Goal: Task Accomplishment & Management: Manage account settings

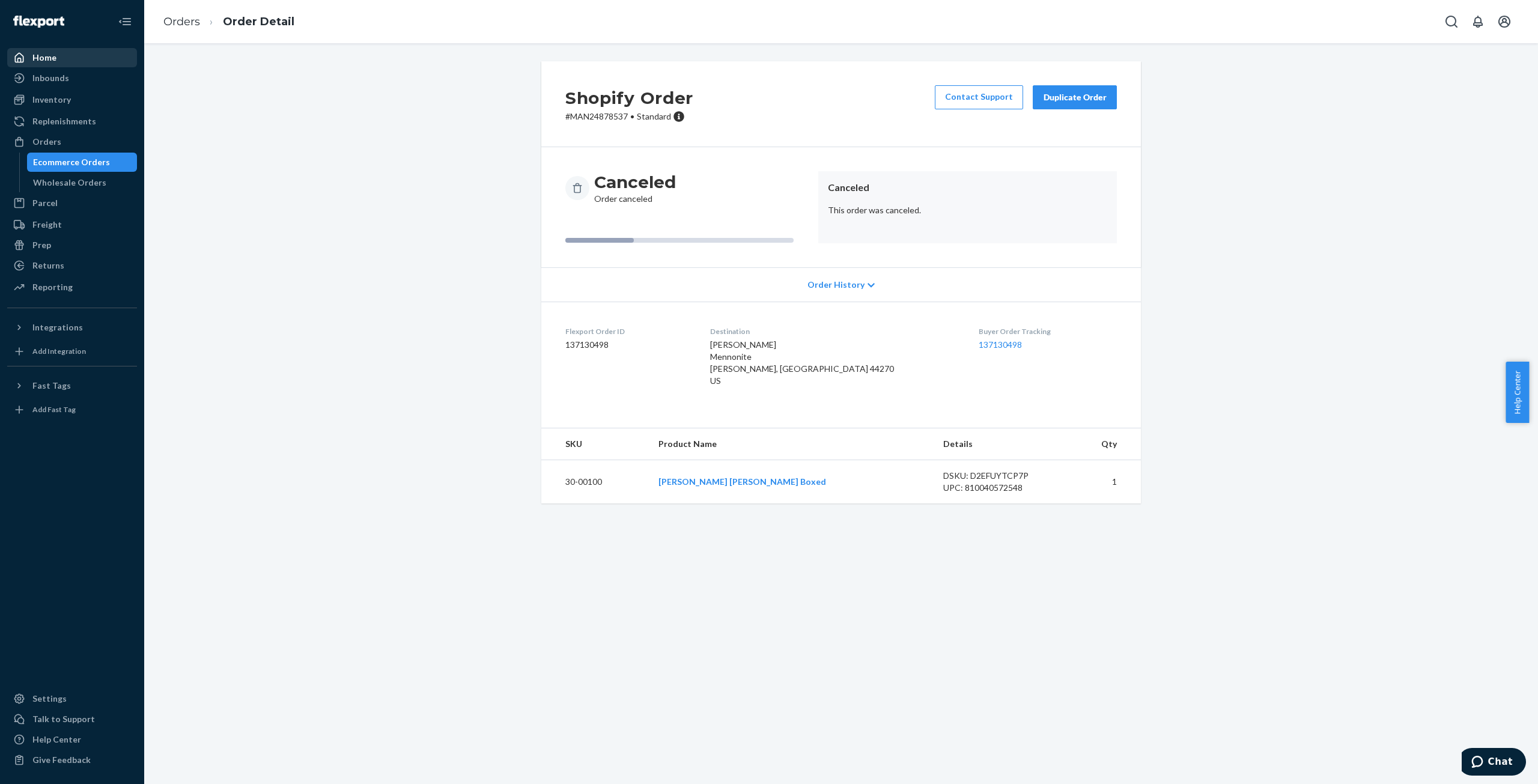
click at [45, 64] on div "Home" at bounding box center [72, 58] width 127 height 17
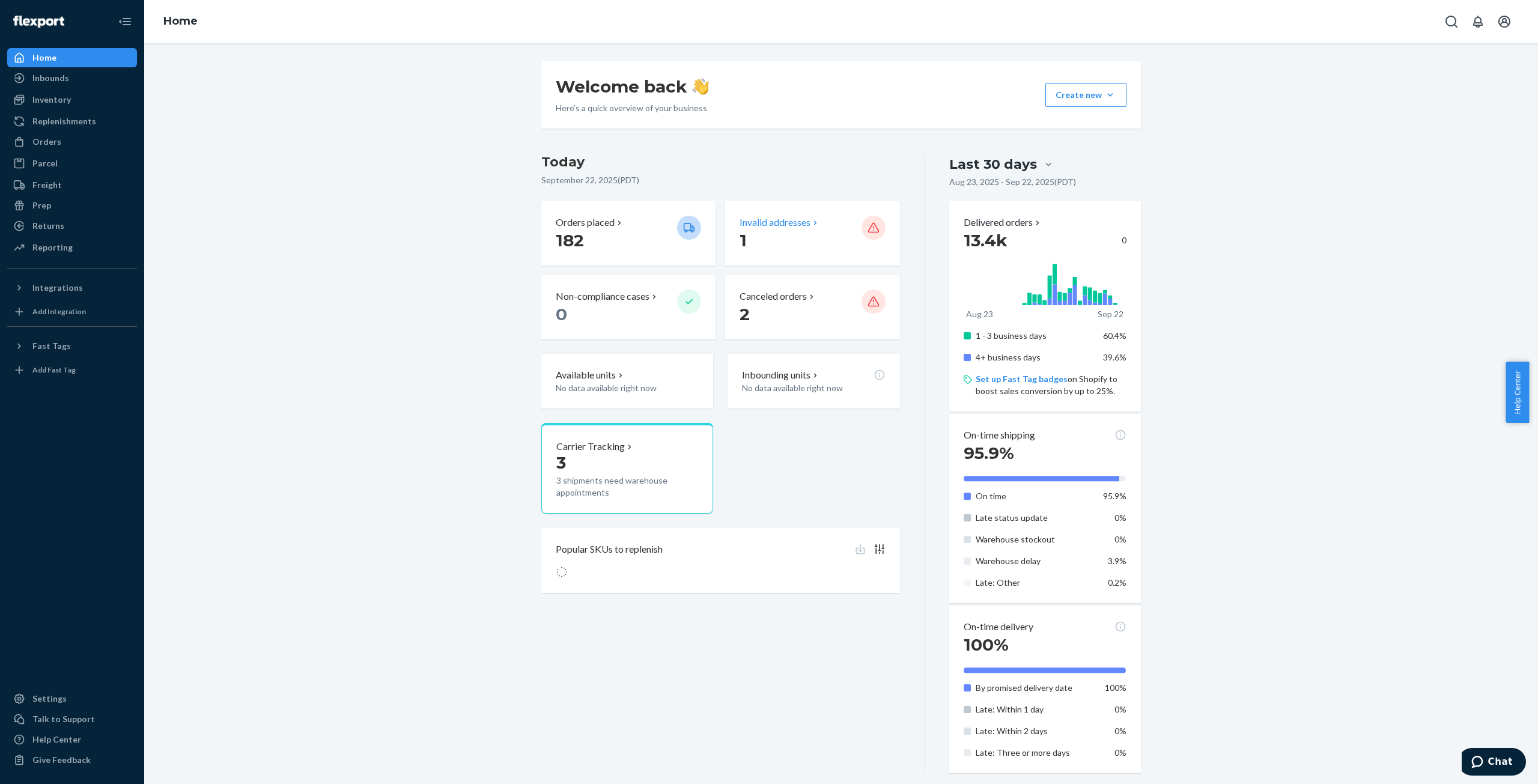
click at [799, 224] on p "Invalid addresses" at bounding box center [775, 223] width 71 height 14
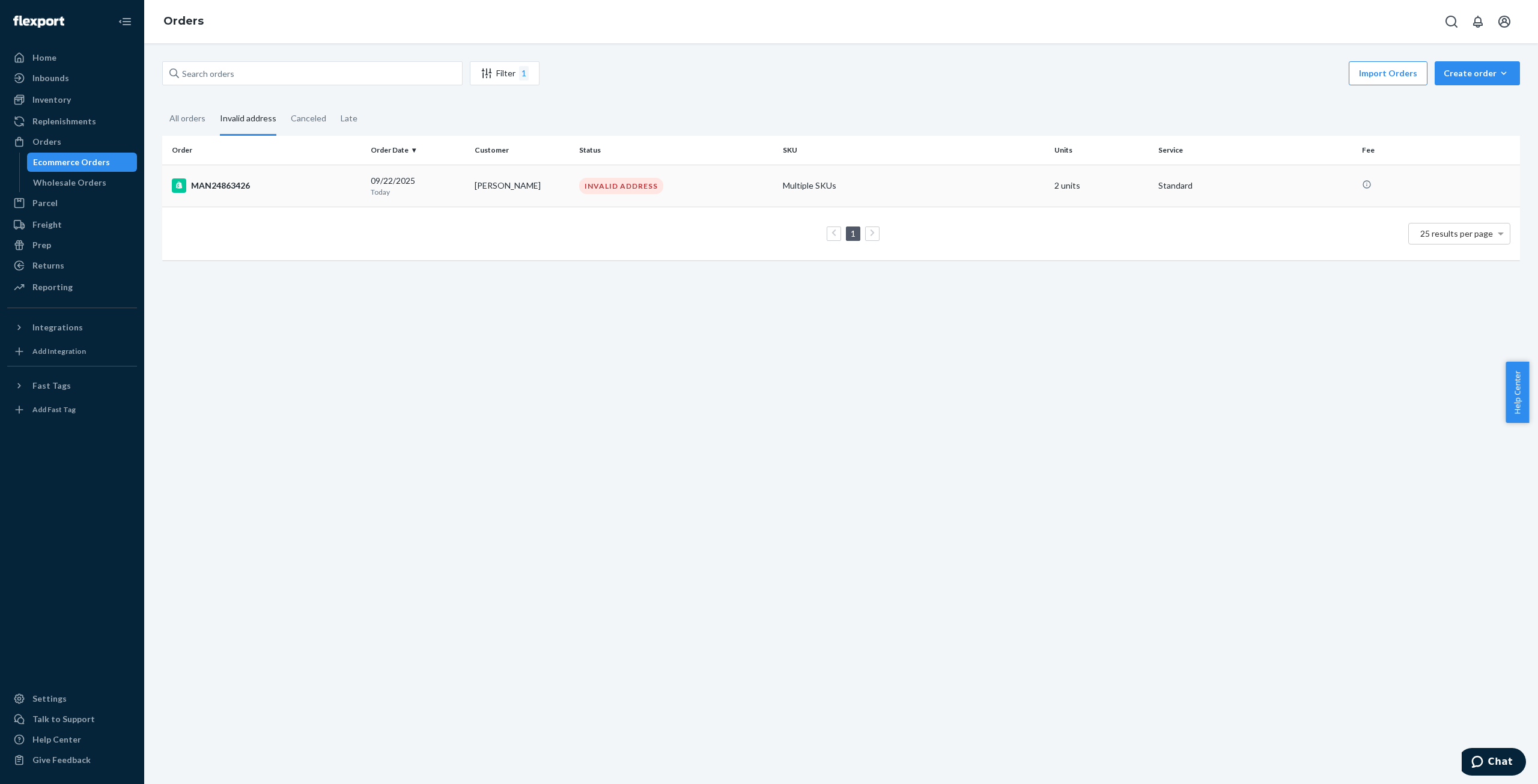
click at [258, 188] on div "MAN24863426" at bounding box center [267, 185] width 190 height 14
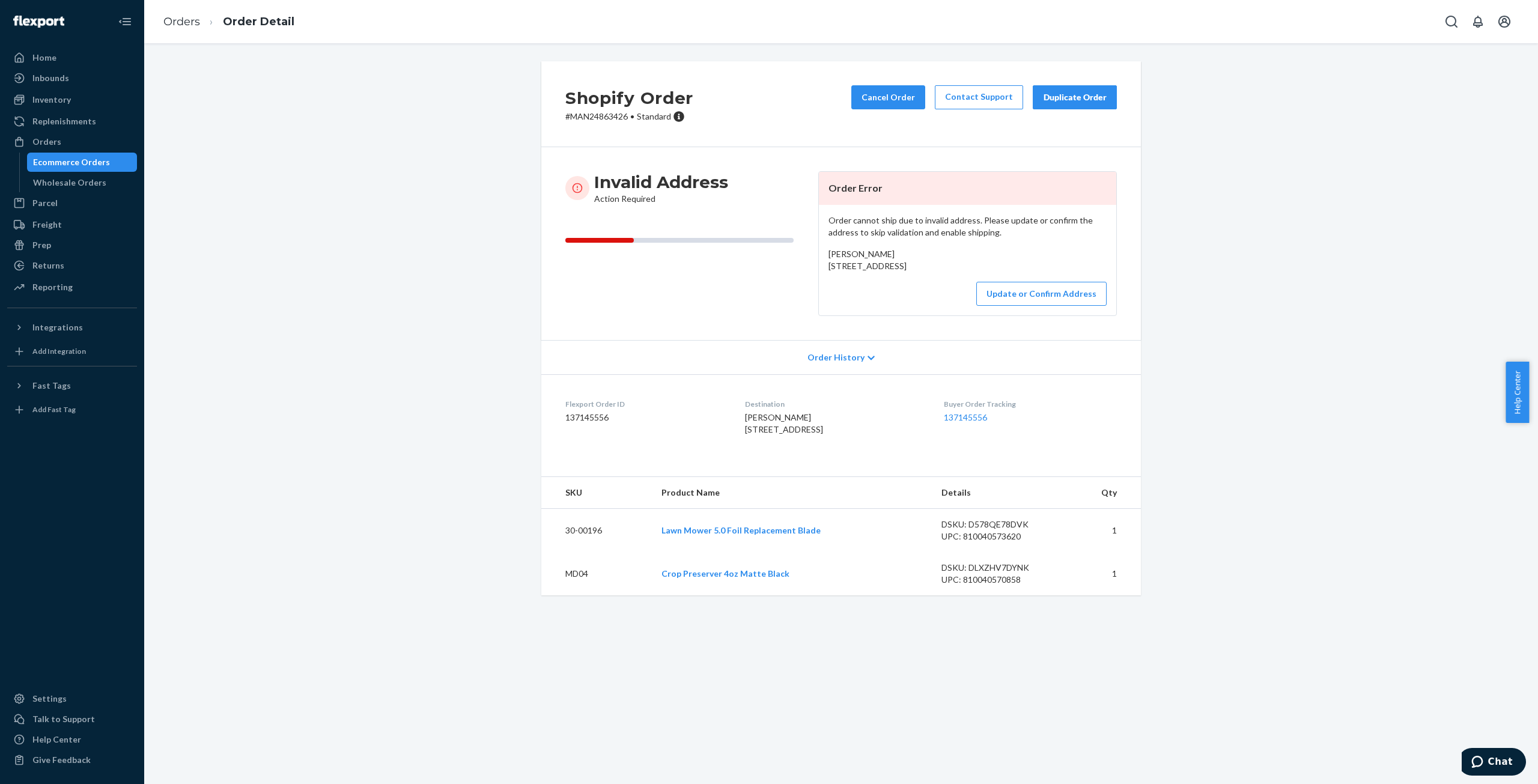
click at [589, 112] on p "# MAN24863426 • Standard" at bounding box center [629, 116] width 128 height 12
drag, startPoint x: 424, startPoint y: 339, endPoint x: 225, endPoint y: 2, distance: 391.4
click at [423, 336] on div "Shopify Order # MAN24863426 • Standard Cancel Order Contact Support Duplicate O…" at bounding box center [841, 336] width 1376 height 548
click at [1042, 305] on button "Update or Confirm Address" at bounding box center [1042, 294] width 131 height 24
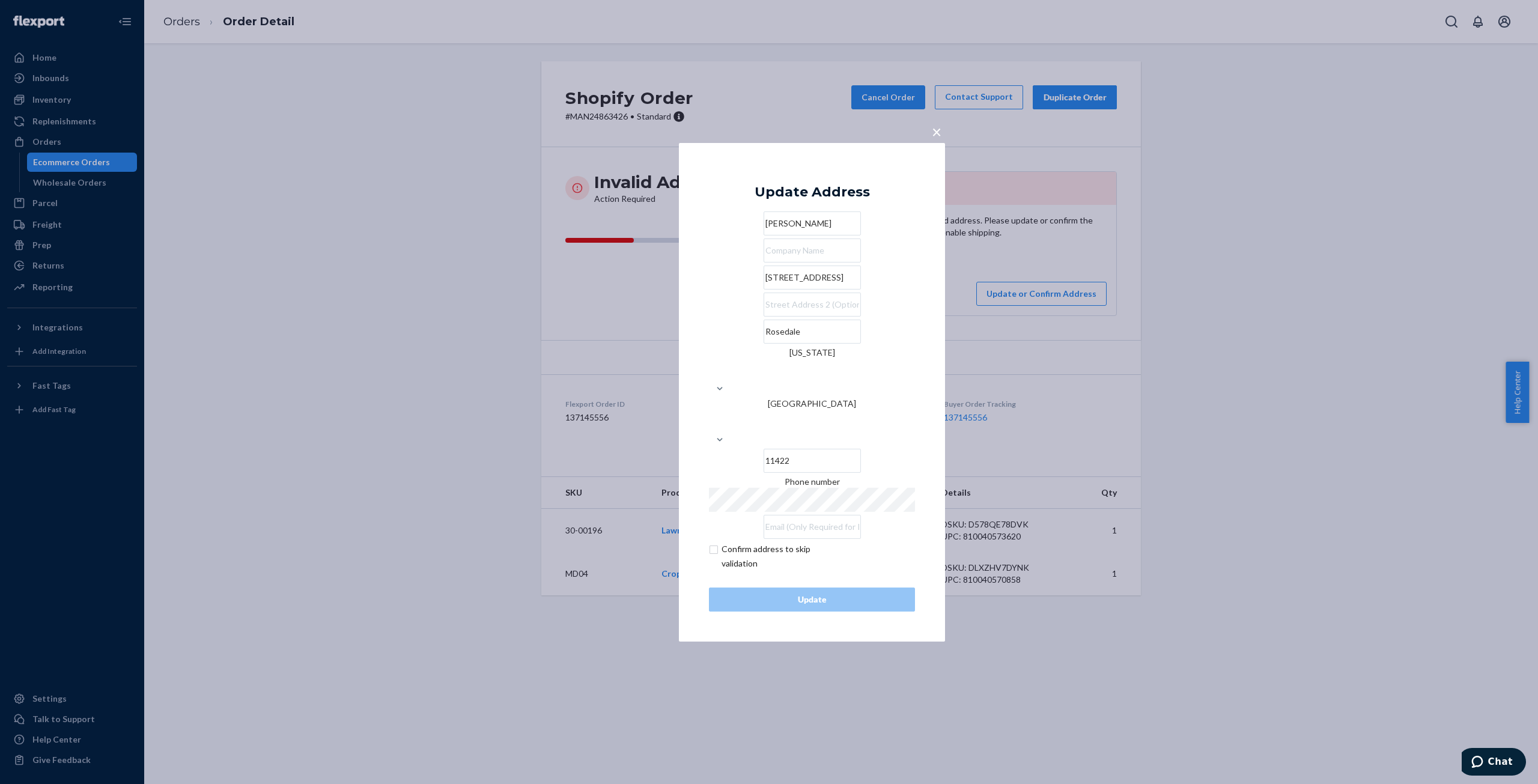
click at [764, 290] on input "[STREET_ADDRESS]" at bounding box center [812, 277] width 97 height 24
type input "[STREET_ADDRESS]"
click at [760, 542] on input "checkbox" at bounding box center [779, 556] width 139 height 29
checkbox input "true"
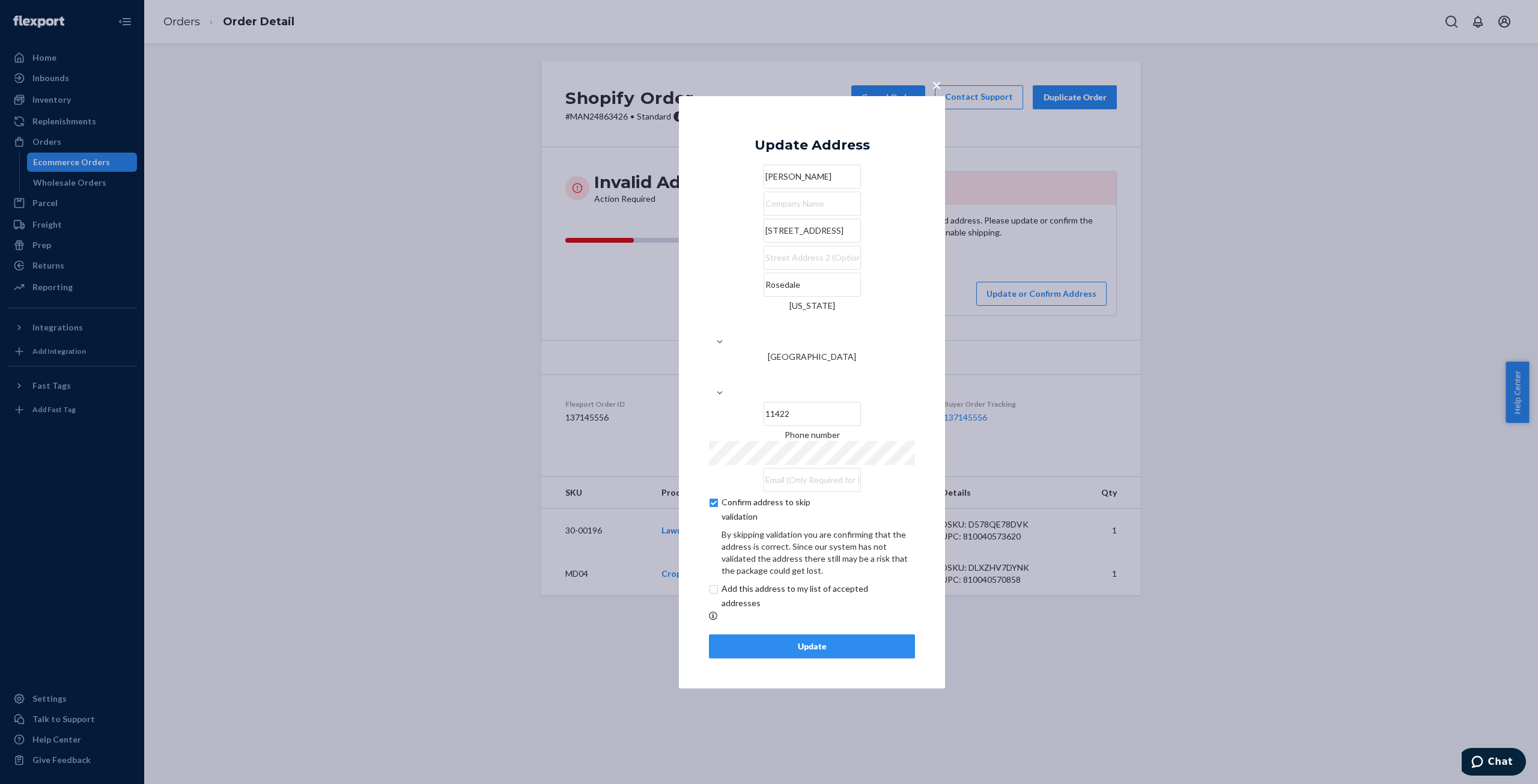
click at [803, 640] on div "Update" at bounding box center [812, 646] width 186 height 12
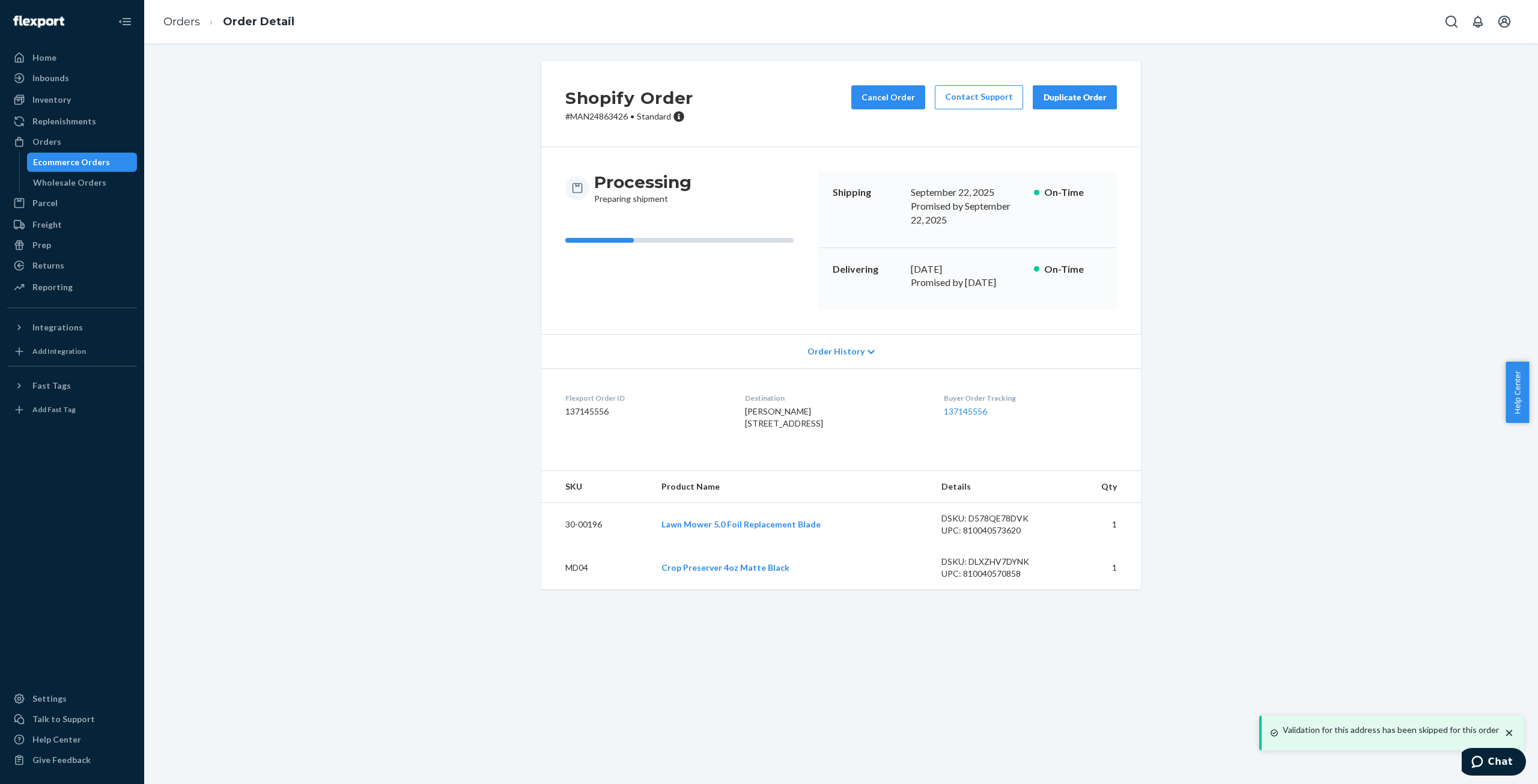
drag, startPoint x: 1245, startPoint y: 251, endPoint x: 1222, endPoint y: 246, distance: 23.5
click at [1244, 251] on div "Shopify Order # MAN24863426 • Standard Cancel Order Contact Support Duplicate O…" at bounding box center [841, 332] width 1376 height 543
